Goal: Transaction & Acquisition: Purchase product/service

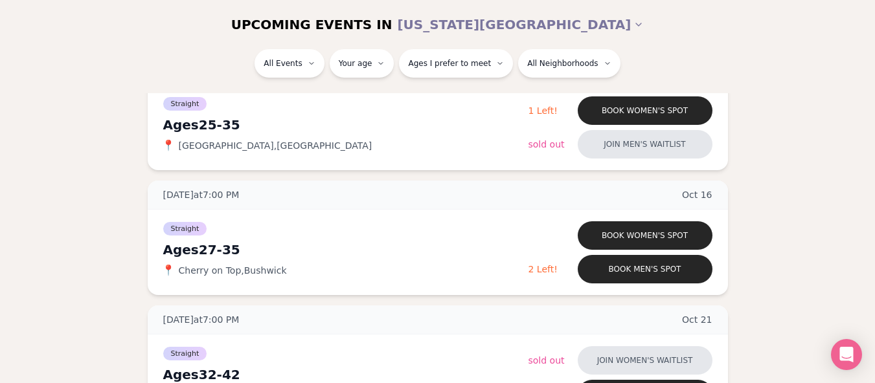
scroll to position [841, 0]
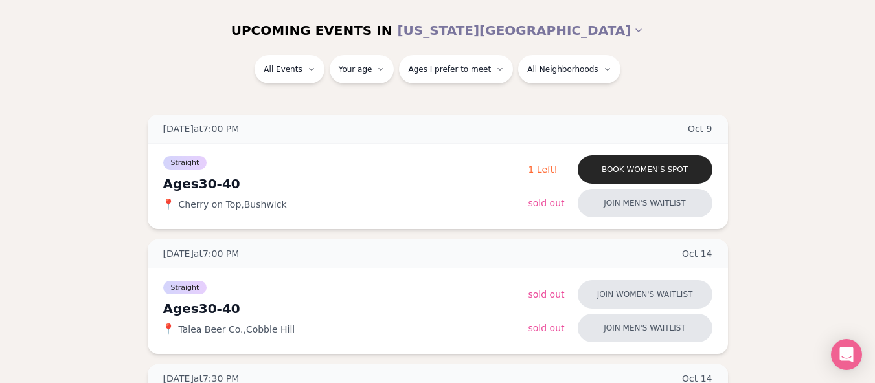
scroll to position [155, 0]
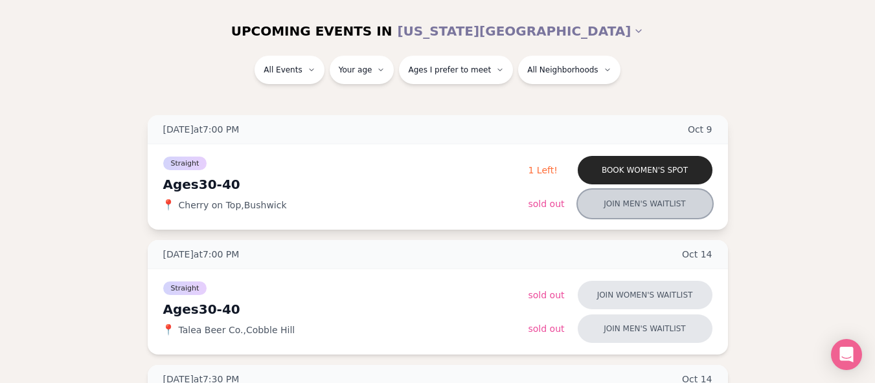
click at [663, 204] on button "Join men's waitlist" at bounding box center [645, 204] width 135 height 29
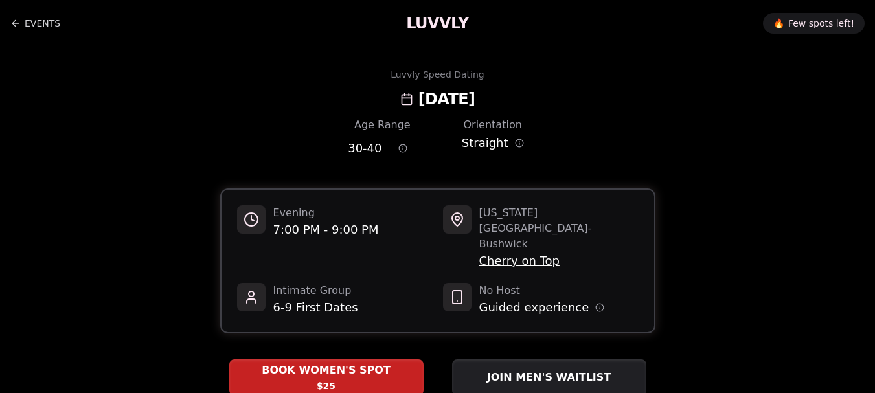
scroll to position [111, 0]
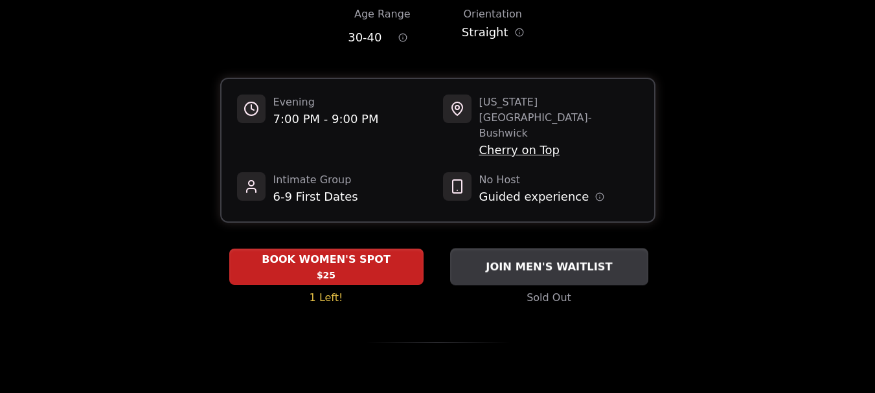
click at [581, 259] on span "JOIN MEN'S WAITLIST" at bounding box center [548, 267] width 131 height 16
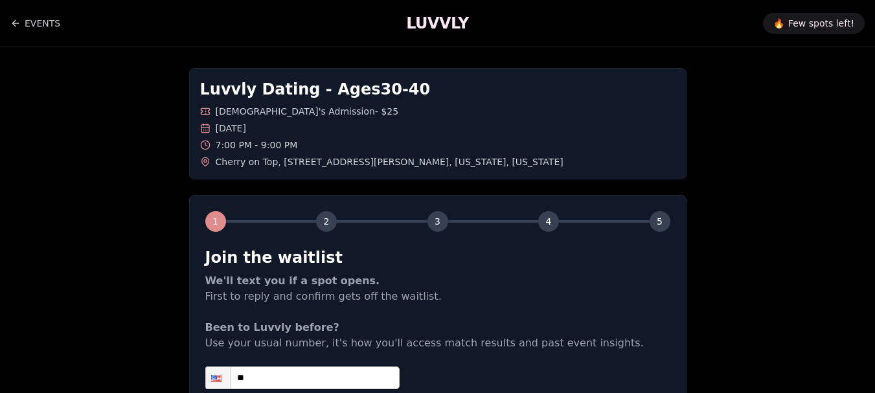
scroll to position [173, 0]
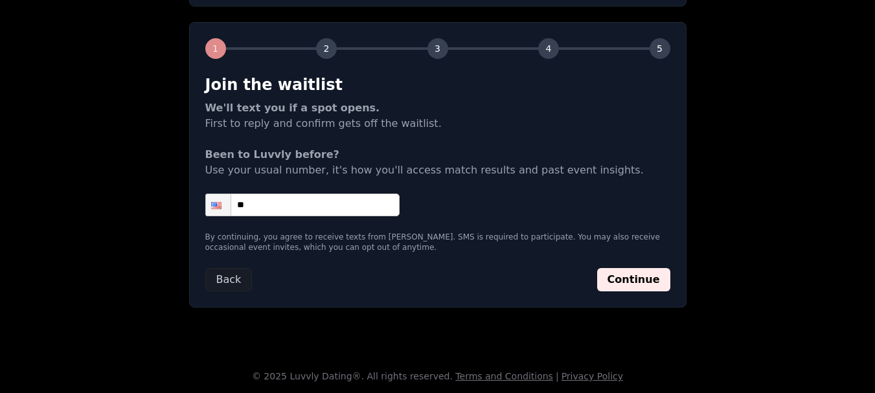
click at [312, 201] on input "**" at bounding box center [302, 205] width 194 height 23
type input "**********"
click at [633, 266] on form "**********" at bounding box center [437, 182] width 465 height 217
click at [637, 270] on button "Continue" at bounding box center [633, 279] width 73 height 23
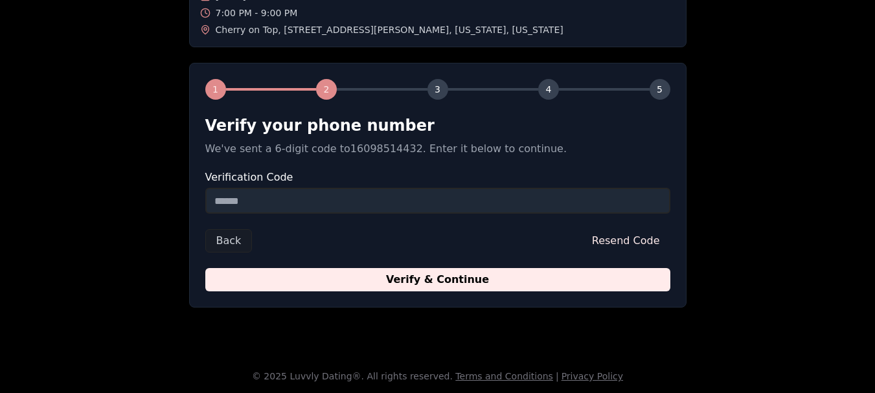
scroll to position [132, 0]
click at [520, 194] on input "Verification Code" at bounding box center [437, 201] width 465 height 26
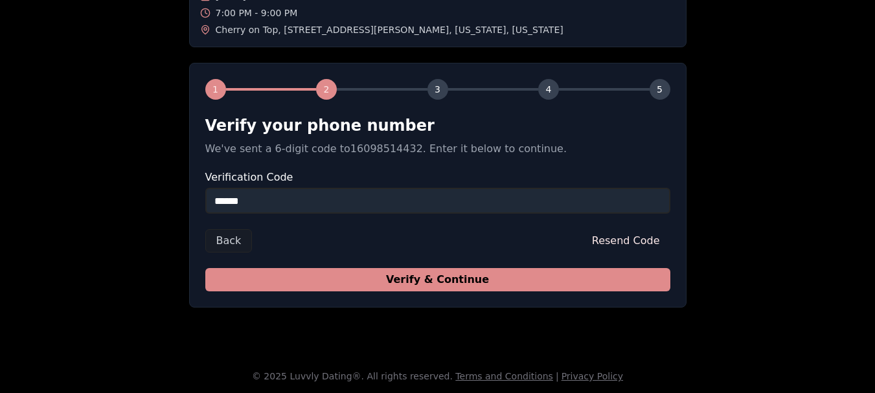
type input "******"
click at [534, 284] on button "Verify & Continue" at bounding box center [437, 279] width 465 height 23
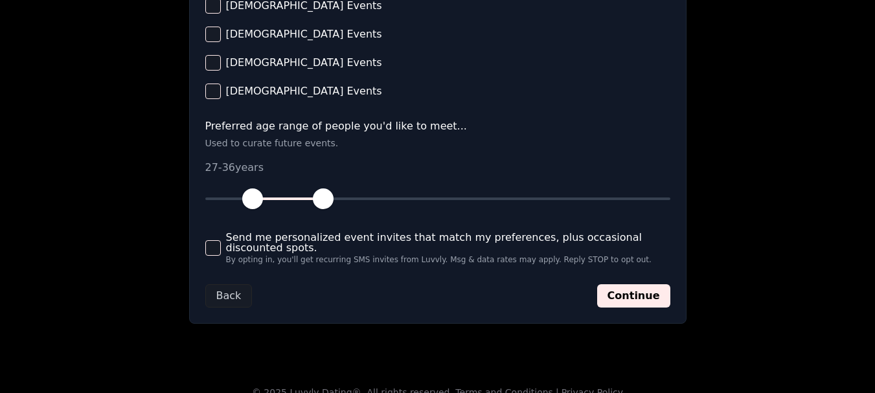
scroll to position [624, 0]
click at [632, 298] on button "Continue" at bounding box center [633, 295] width 73 height 23
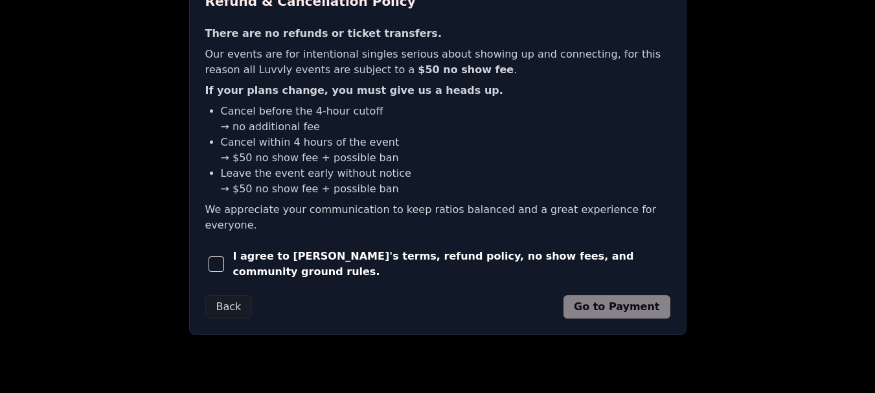
scroll to position [378, 0]
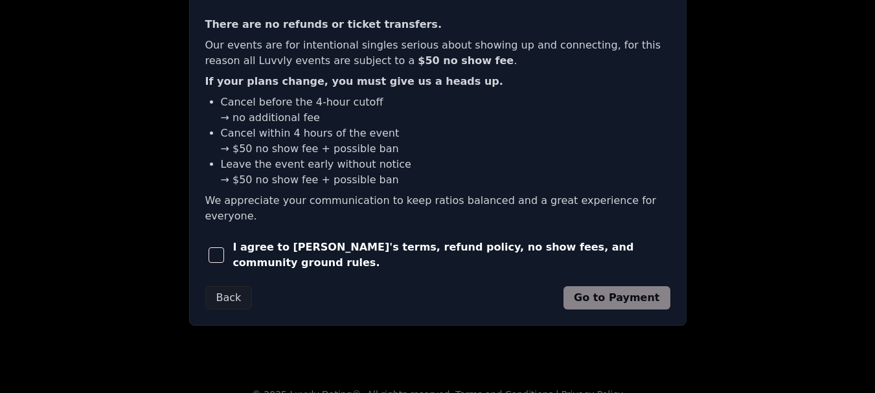
click at [220, 247] on span "button" at bounding box center [217, 255] width 16 height 16
click at [654, 286] on button "Go to Payment" at bounding box center [617, 297] width 107 height 23
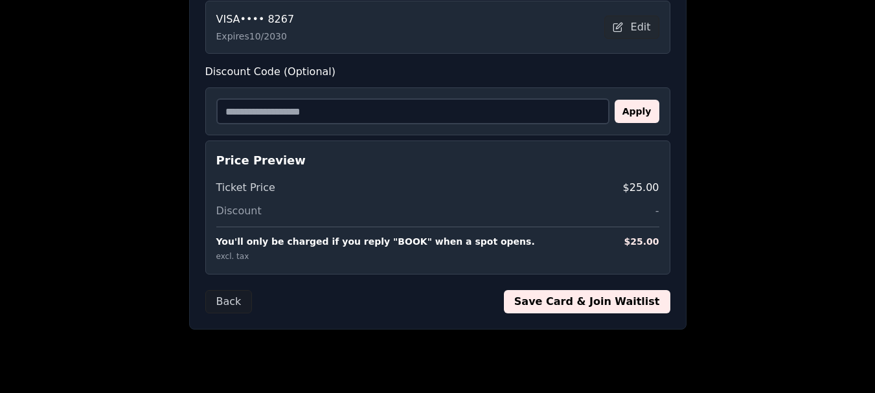
scroll to position [326, 0]
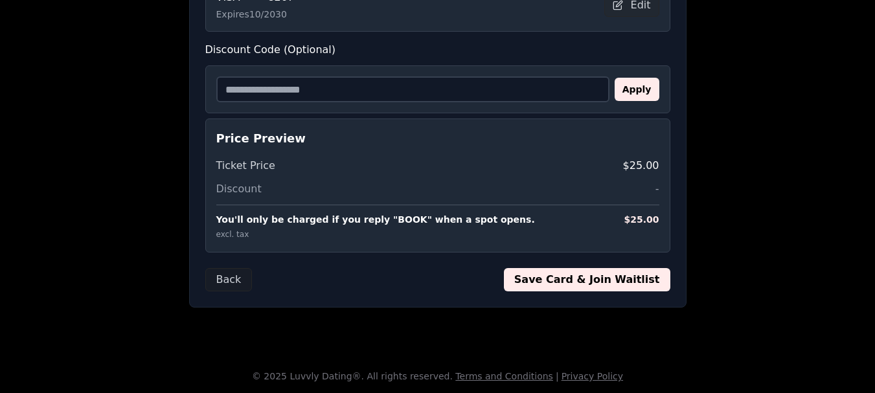
click at [630, 277] on button "Save Card & Join Waitlist" at bounding box center [587, 279] width 166 height 23
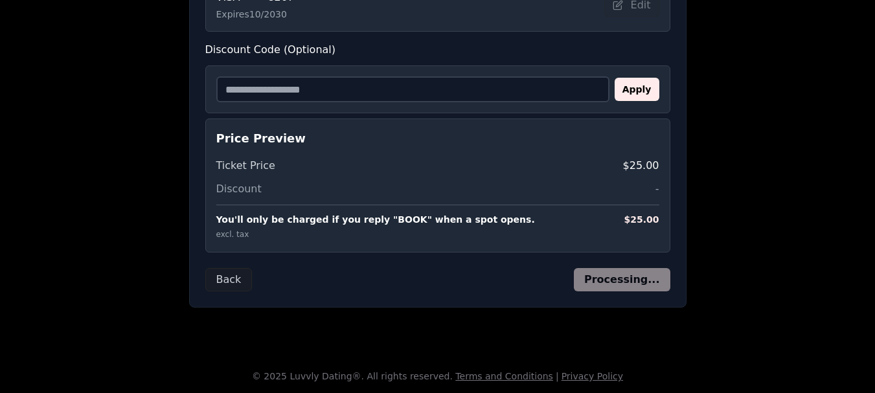
scroll to position [158, 0]
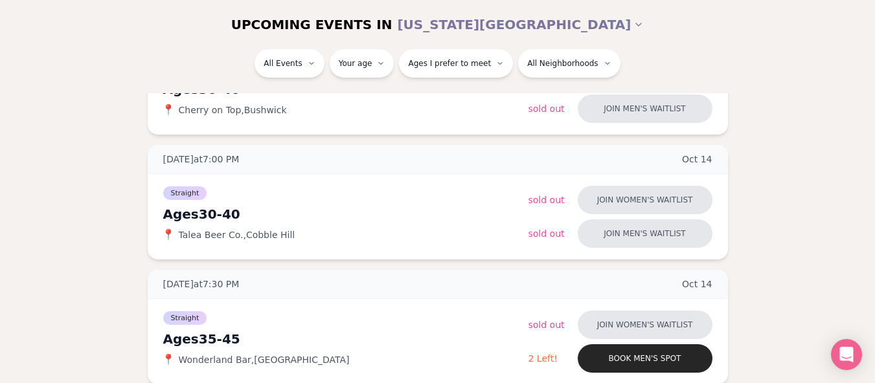
scroll to position [250, 0]
click at [440, 58] on button "Ages I prefer to meet" at bounding box center [456, 63] width 114 height 29
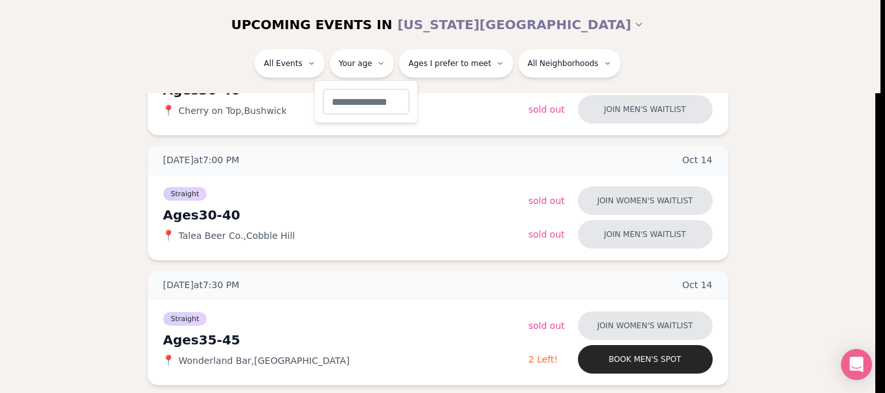
type input "**"
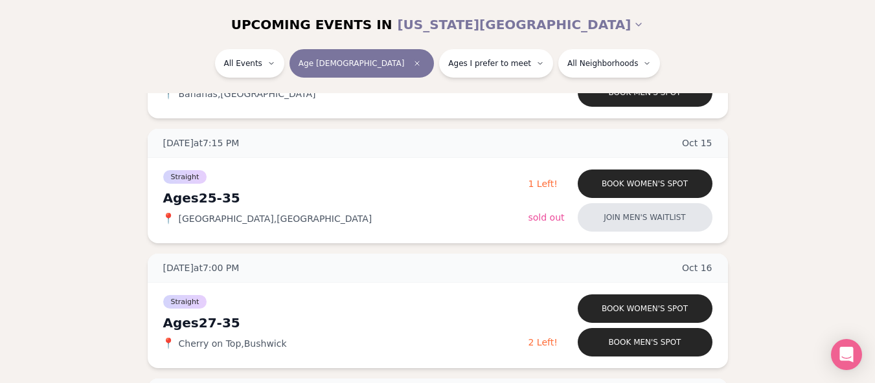
scroll to position [768, 0]
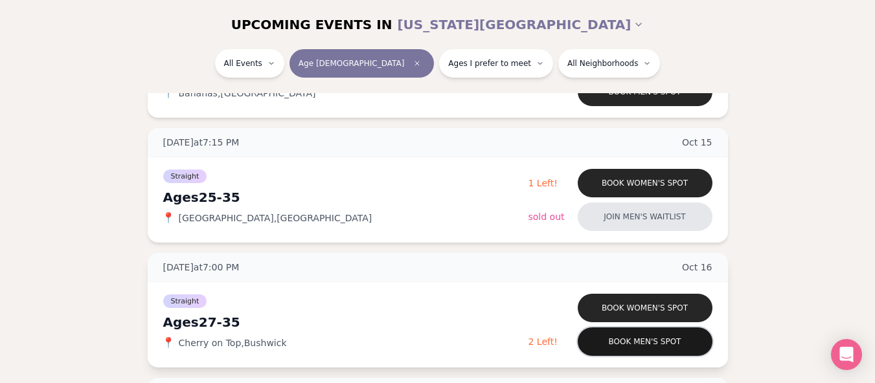
click at [658, 346] on button "Book men's spot" at bounding box center [645, 342] width 135 height 29
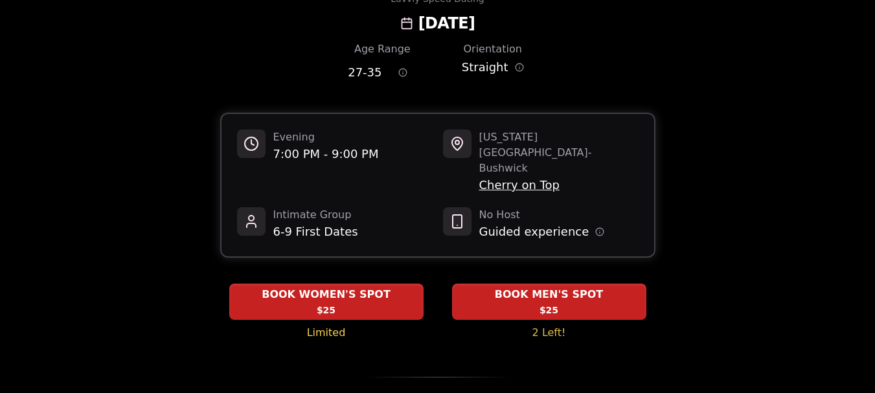
scroll to position [78, 0]
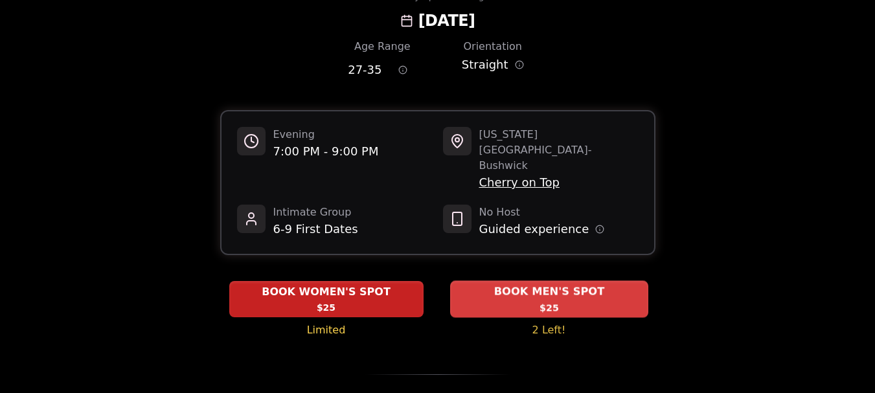
click at [588, 284] on span "BOOK MEN'S SPOT" at bounding box center [549, 292] width 116 height 16
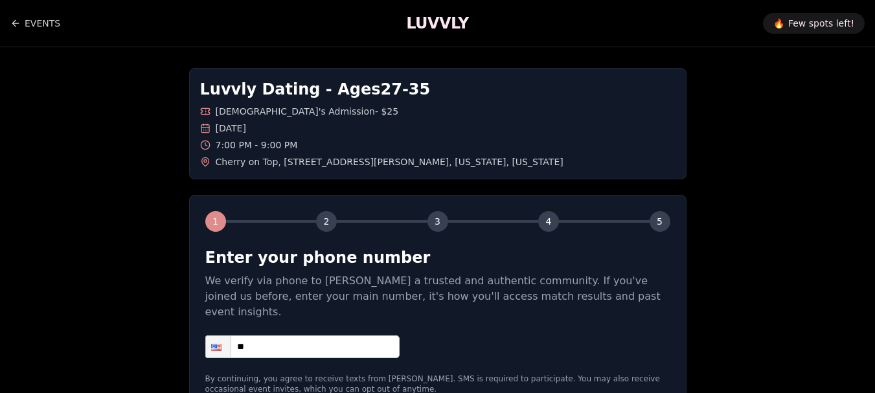
scroll to position [126, 0]
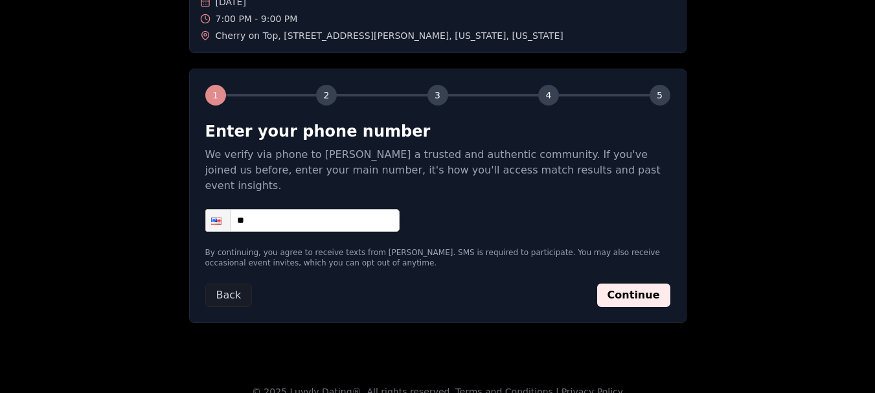
click at [359, 217] on form "Enter your phone number We verify via phone to [PERSON_NAME] a trusted and auth…" at bounding box center [437, 214] width 465 height 186
click at [367, 209] on input "**" at bounding box center [302, 220] width 194 height 23
type input "**********"
click at [661, 284] on button "Continue" at bounding box center [633, 295] width 73 height 23
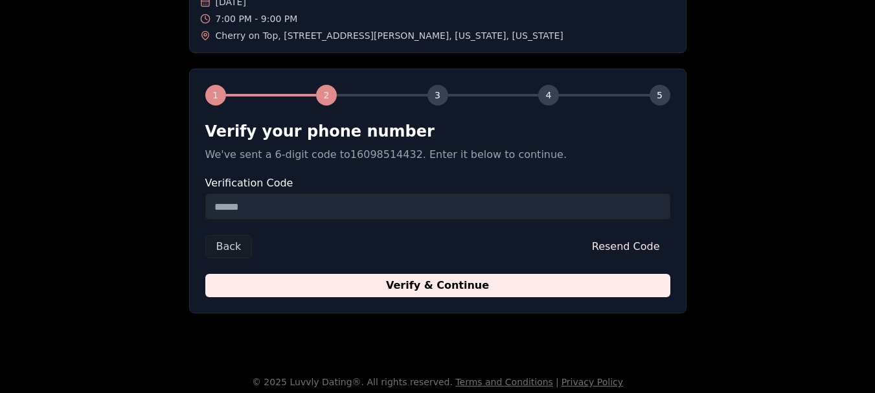
click at [433, 205] on input "Verification Code" at bounding box center [437, 207] width 465 height 26
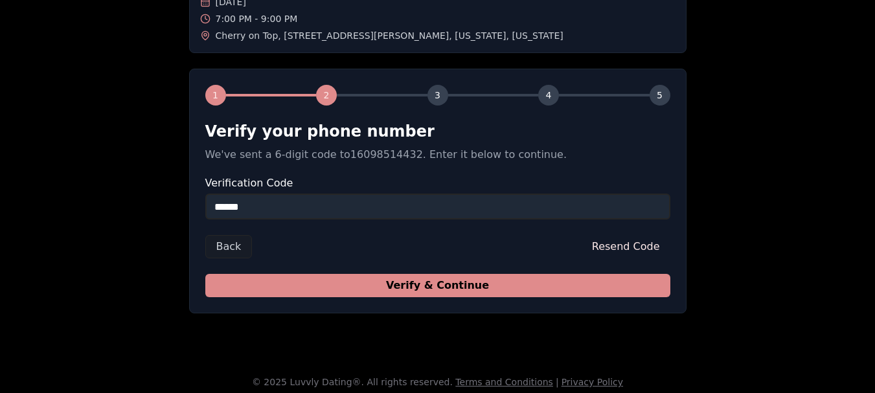
type input "******"
click at [437, 280] on button "Verify & Continue" at bounding box center [437, 285] width 465 height 23
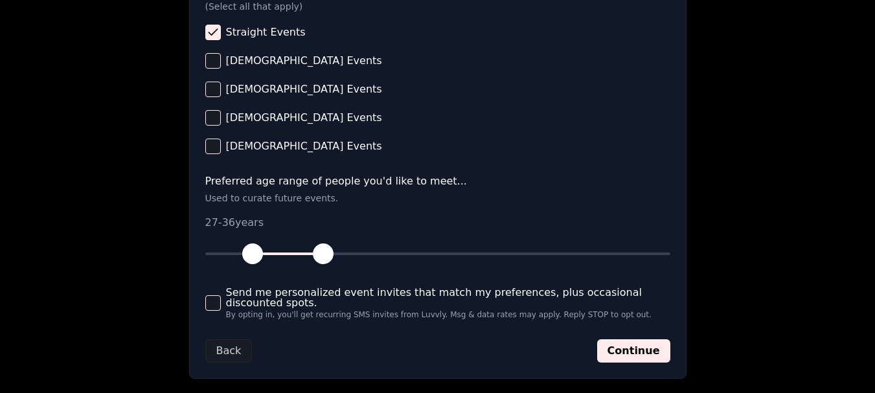
scroll to position [572, 0]
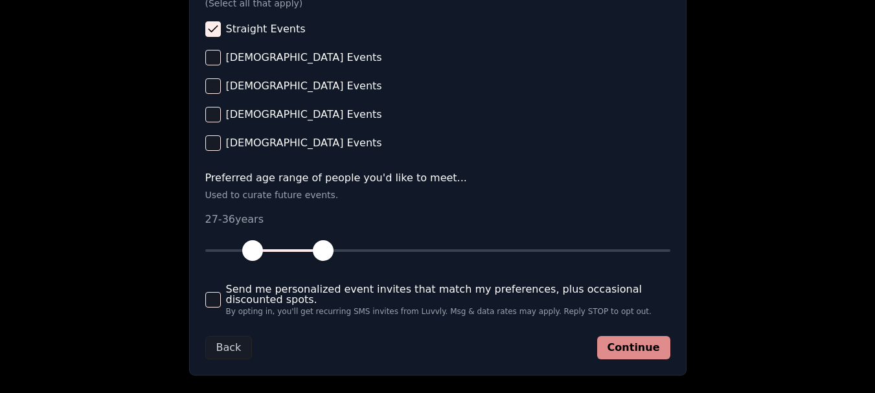
click at [637, 348] on button "Continue" at bounding box center [633, 347] width 73 height 23
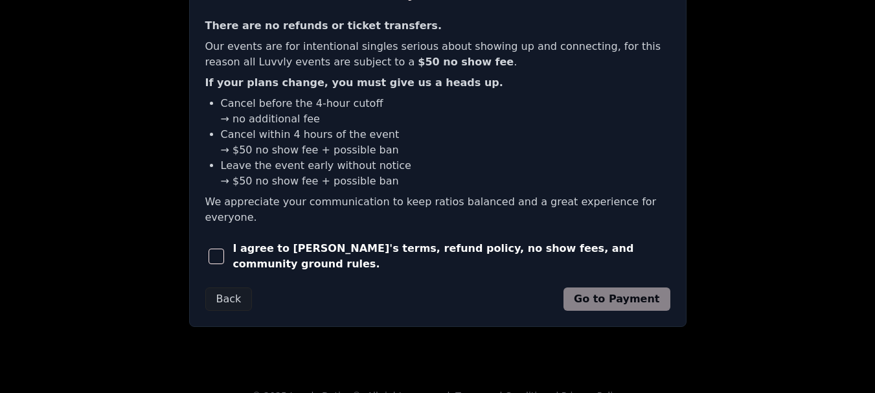
scroll to position [358, 0]
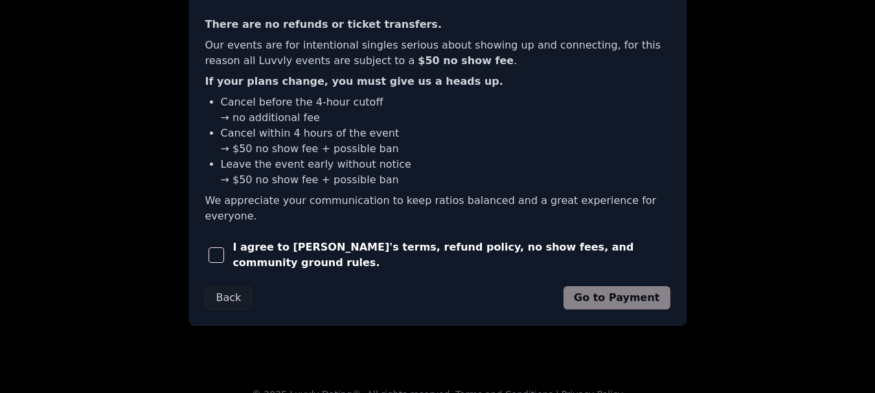
click at [220, 247] on span "button" at bounding box center [217, 255] width 16 height 16
click at [632, 286] on button "Go to Payment" at bounding box center [617, 297] width 107 height 23
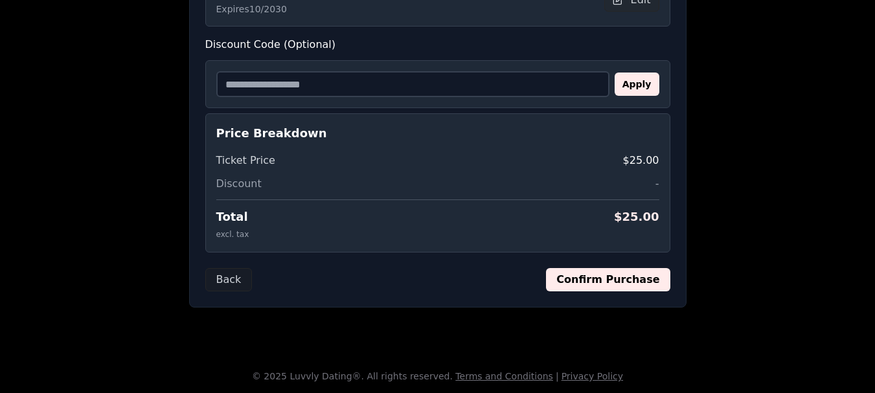
click at [639, 282] on button "Confirm Purchase" at bounding box center [608, 279] width 124 height 23
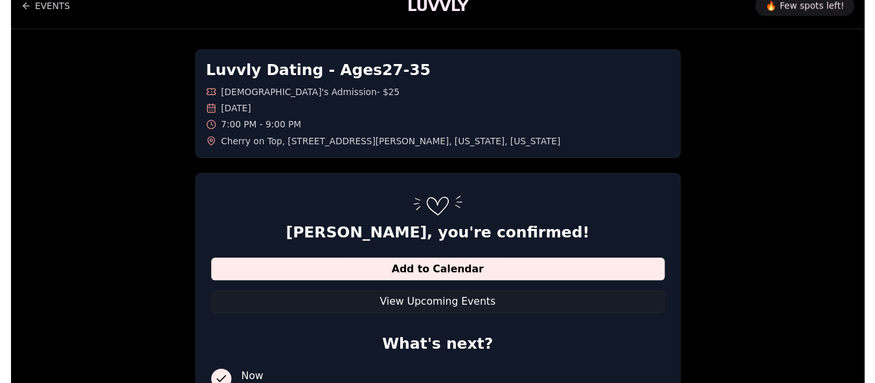
scroll to position [0, 0]
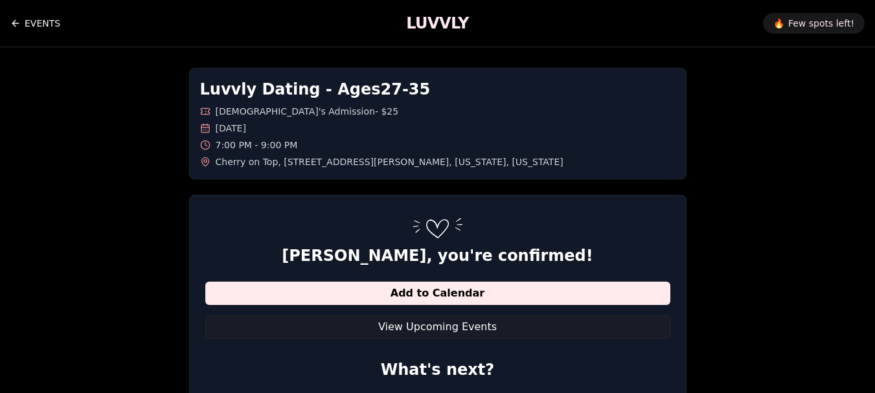
click at [42, 22] on link "EVENTS" at bounding box center [35, 23] width 50 height 26
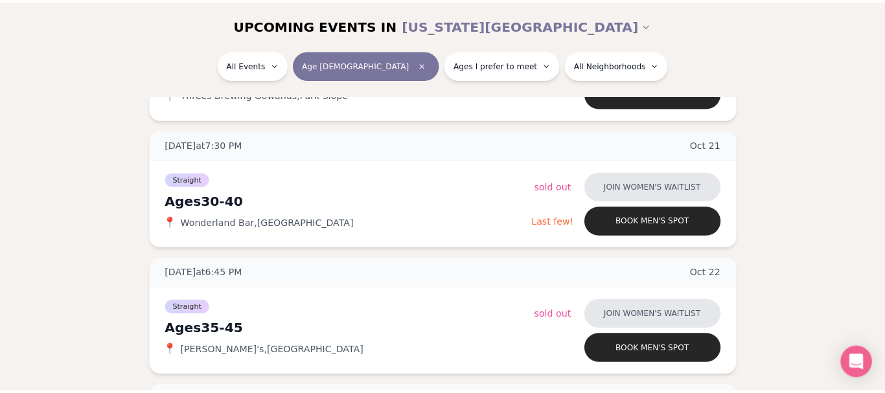
scroll to position [1417, 0]
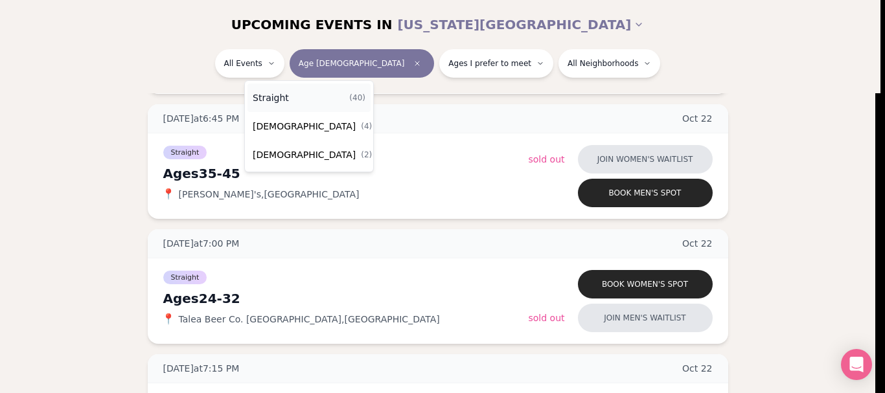
click at [349, 93] on span "( 40 )" at bounding box center [357, 98] width 16 height 10
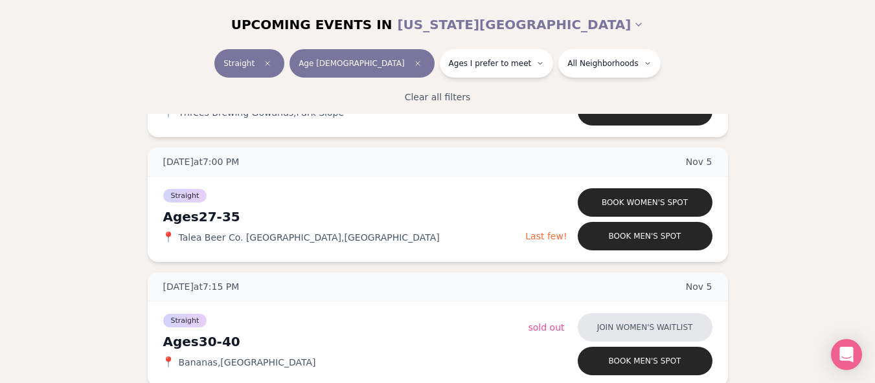
scroll to position [2995, 5]
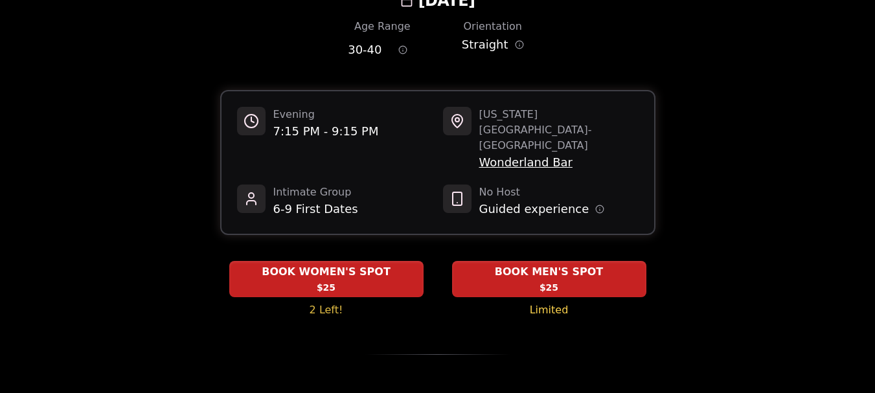
scroll to position [98, 0]
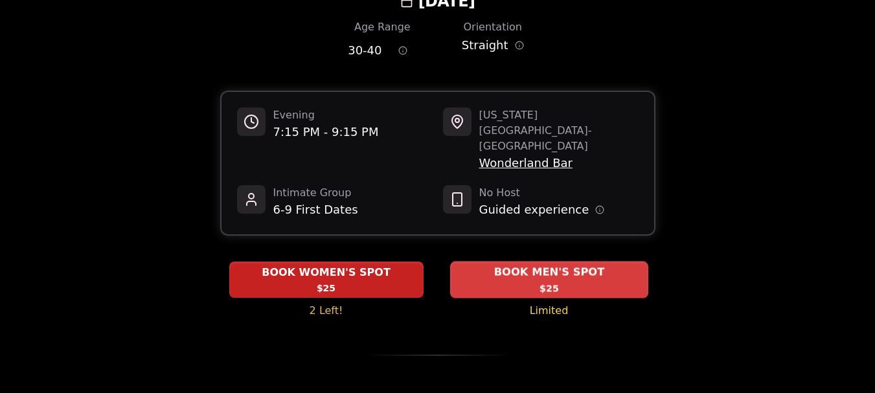
click at [608, 262] on div "BOOK MEN'S SPOT $25" at bounding box center [549, 280] width 198 height 36
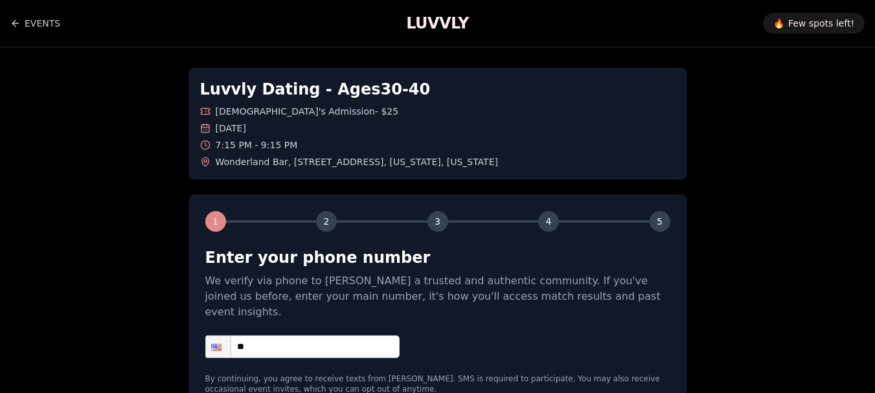
scroll to position [126, 0]
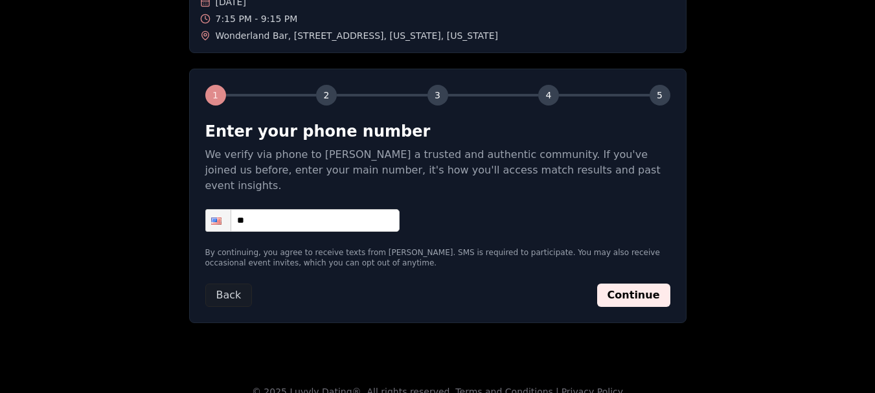
click at [333, 209] on input "**" at bounding box center [302, 220] width 194 height 23
type input "**********"
click at [640, 284] on button "Continue" at bounding box center [633, 295] width 73 height 23
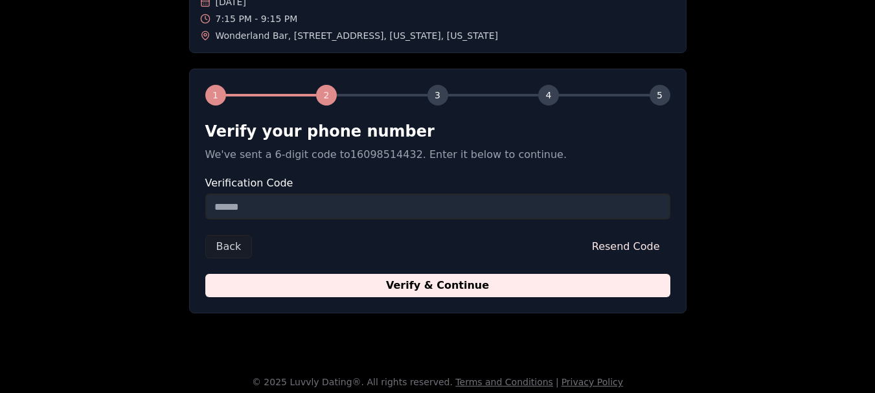
click at [523, 205] on input "Verification Code" at bounding box center [437, 207] width 465 height 26
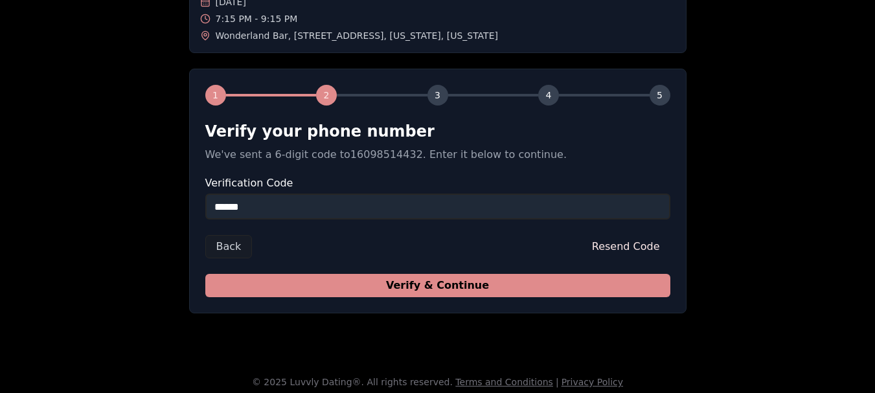
type input "******"
click at [508, 283] on button "Verify & Continue" at bounding box center [437, 285] width 465 height 23
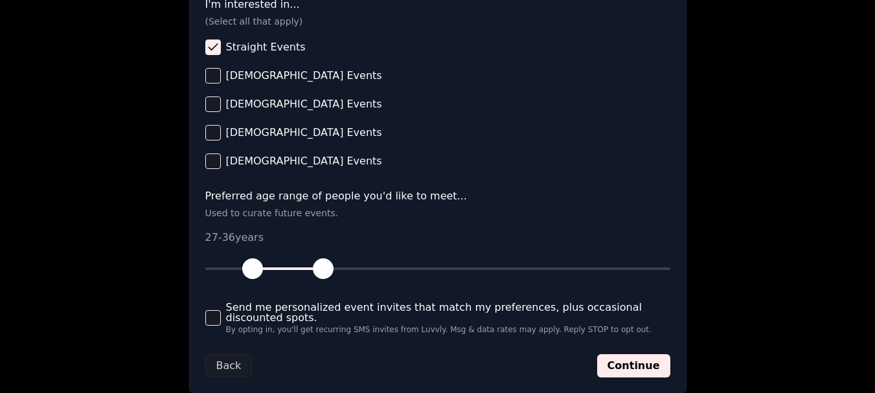
scroll to position [554, 0]
click at [625, 356] on button "Continue" at bounding box center [633, 365] width 73 height 23
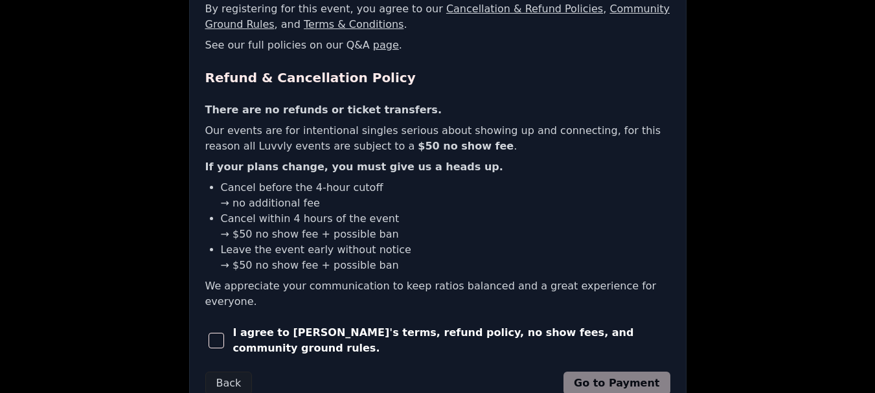
scroll to position [273, 0]
click at [220, 332] on span "button" at bounding box center [217, 340] width 16 height 16
click at [612, 371] on button "Go to Payment" at bounding box center [617, 382] width 107 height 23
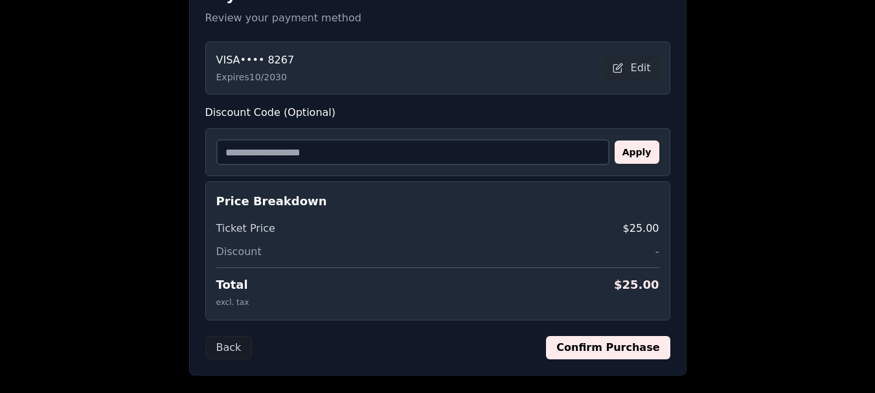
scroll to position [262, 0]
click at [638, 350] on button "Confirm Purchase" at bounding box center [608, 348] width 124 height 23
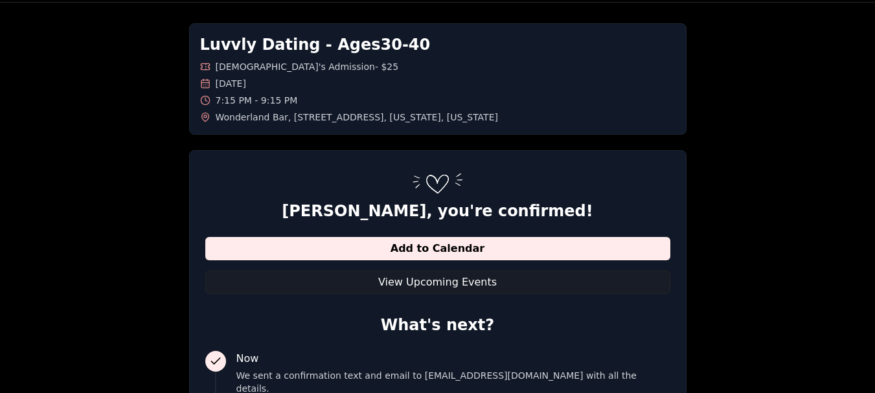
scroll to position [44, 0]
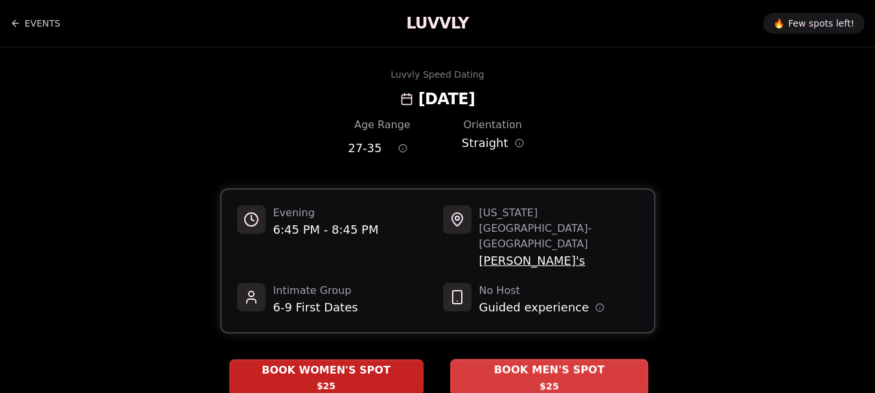
click at [595, 363] on span "BOOK MEN'S SPOT" at bounding box center [549, 371] width 116 height 16
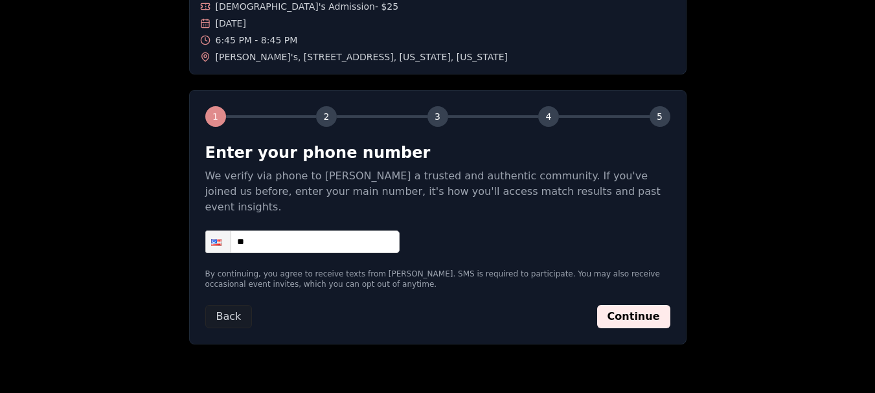
scroll to position [126, 0]
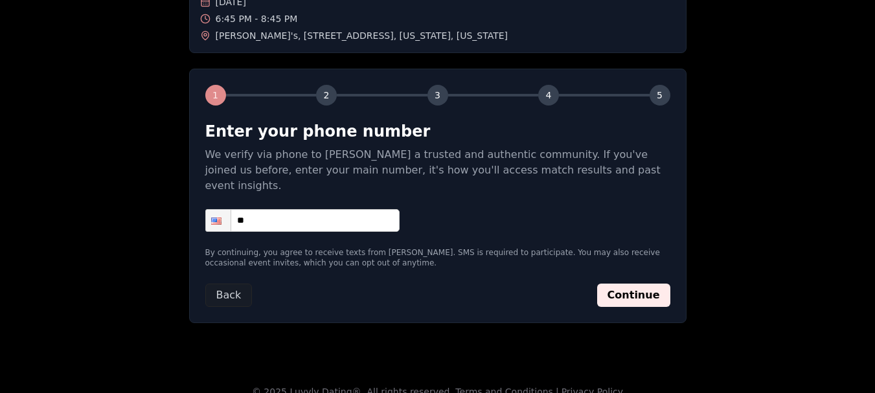
click at [339, 209] on input "**" at bounding box center [302, 220] width 194 height 23
type input "**********"
click at [635, 284] on button "Continue" at bounding box center [633, 295] width 73 height 23
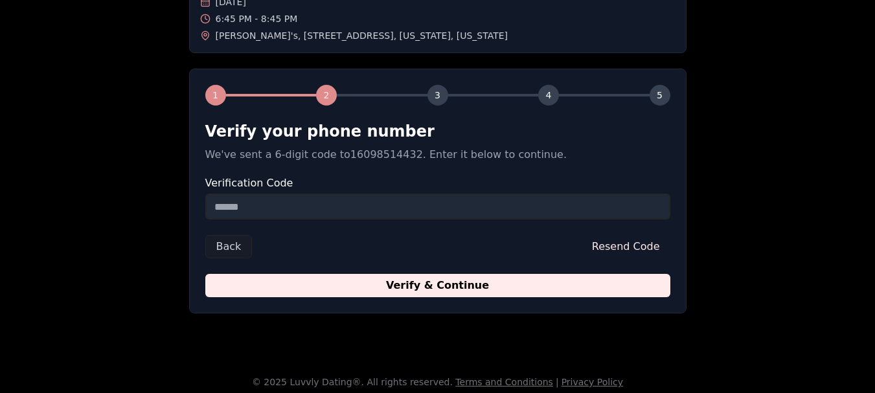
click at [565, 206] on input "Verification Code" at bounding box center [437, 207] width 465 height 26
click at [549, 208] on input "Verification Code" at bounding box center [437, 207] width 465 height 26
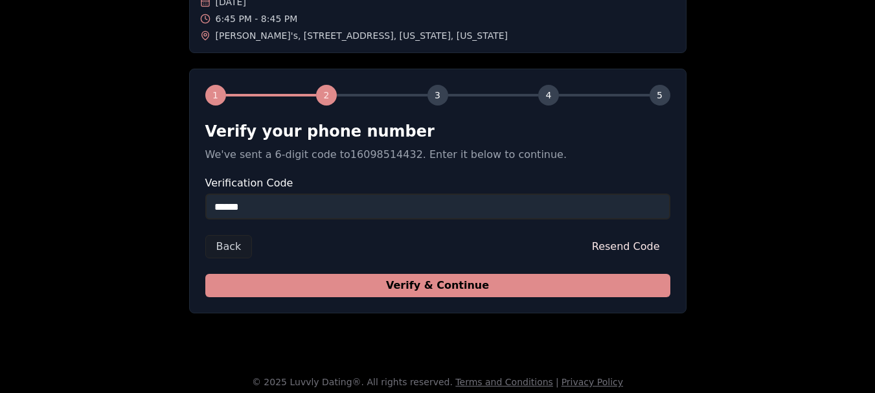
type input "******"
click at [542, 286] on button "Verify & Continue" at bounding box center [437, 285] width 465 height 23
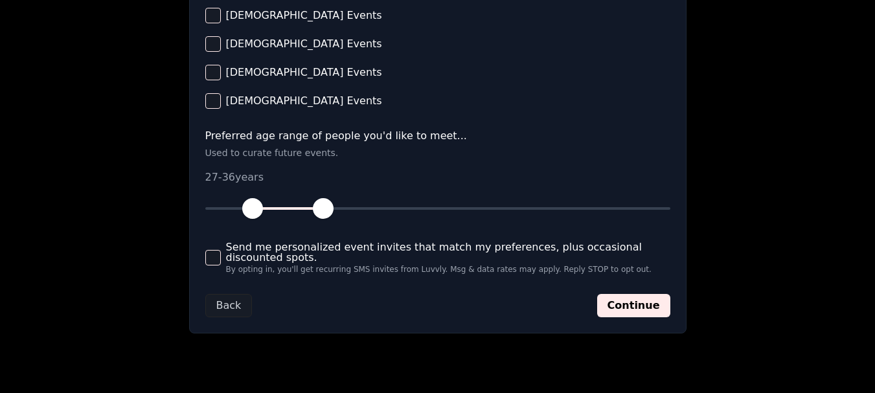
scroll to position [640, 0]
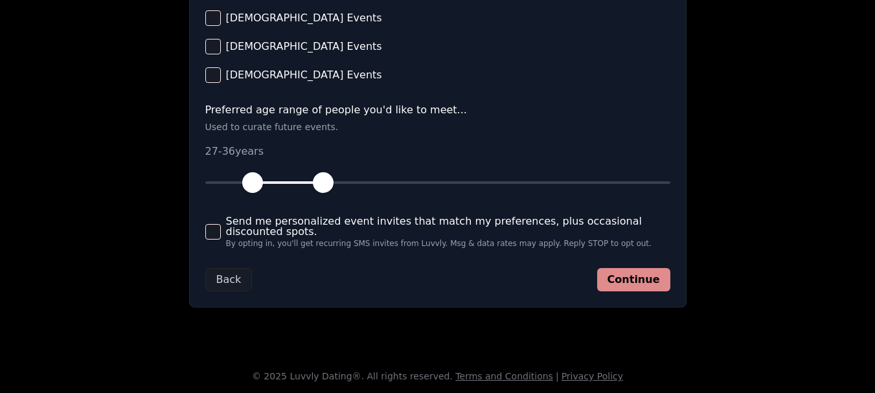
click at [624, 286] on button "Continue" at bounding box center [633, 279] width 73 height 23
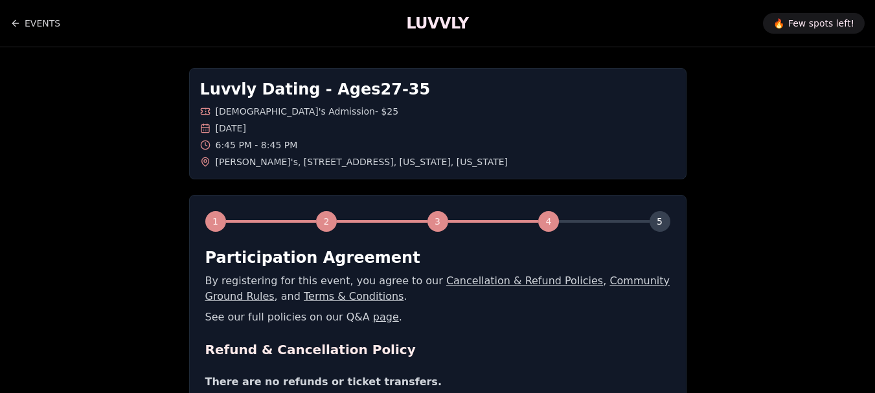
scroll to position [358, 0]
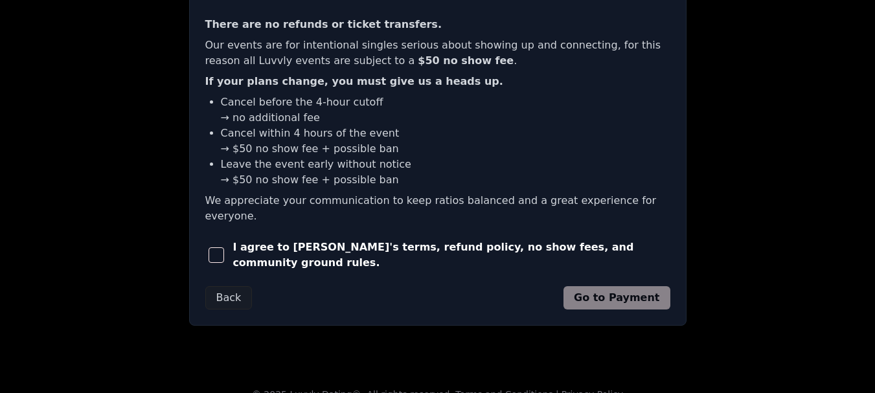
click at [222, 247] on span "button" at bounding box center [217, 255] width 16 height 16
click at [618, 286] on button "Go to Payment" at bounding box center [617, 297] width 107 height 23
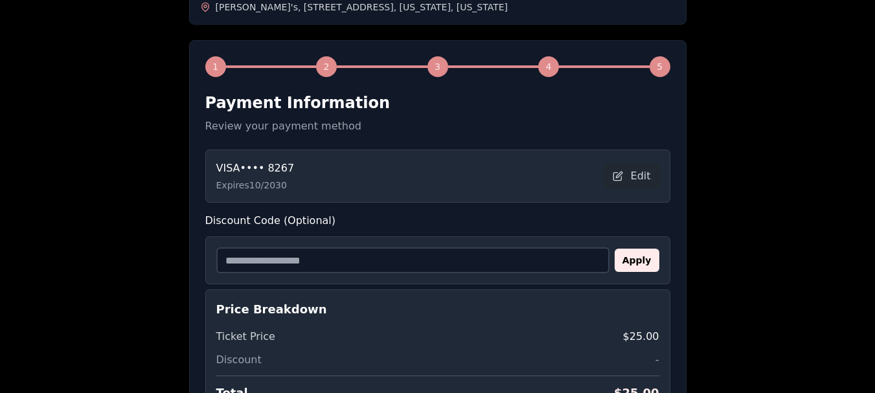
scroll to position [331, 0]
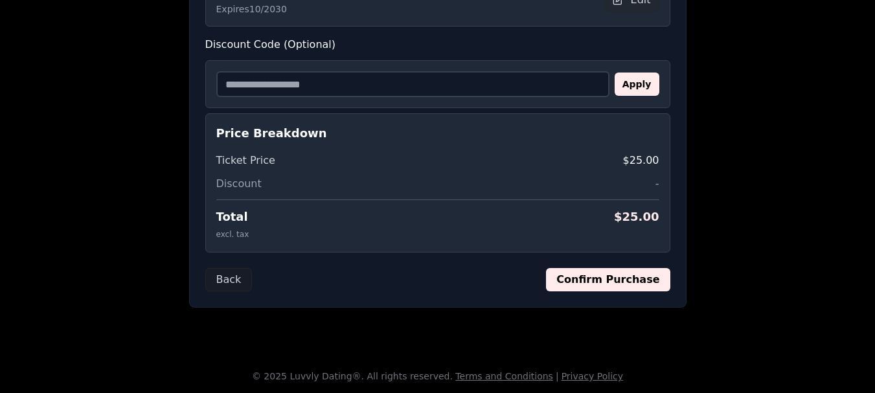
click at [654, 280] on button "Confirm Purchase" at bounding box center [608, 279] width 124 height 23
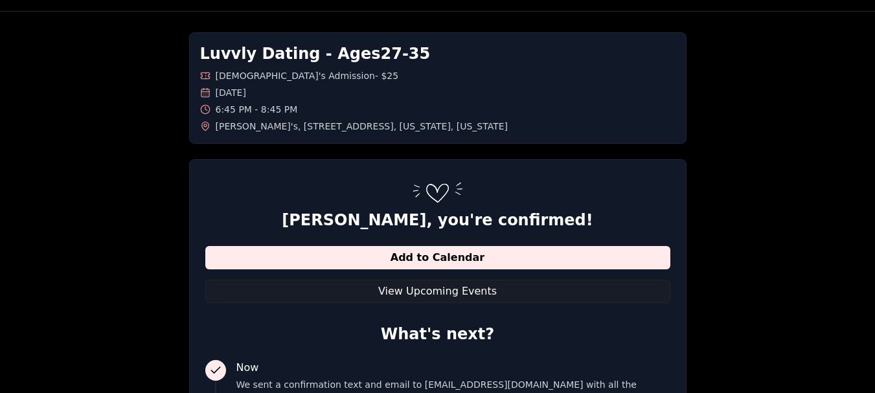
scroll to position [0, 0]
